Goal: Go to known website: Access a specific website the user already knows

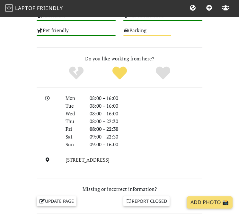
scroll to position [471, 0]
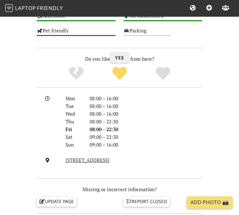
click at [120, 74] on icon "Yes" at bounding box center [119, 73] width 14 height 14
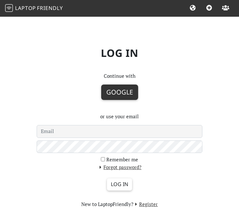
click at [114, 94] on button "Google" at bounding box center [119, 92] width 37 height 15
